Goal: Navigation & Orientation: Find specific page/section

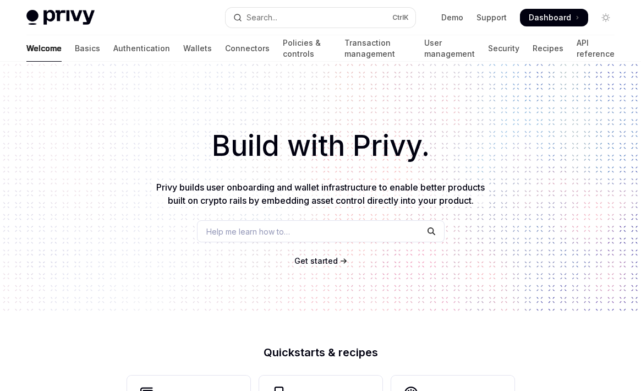
scroll to position [484, 0]
